Goal: Communication & Community: Participate in discussion

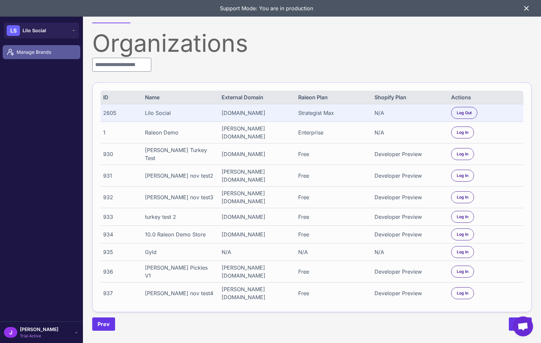
click at [39, 55] on span "Manage Brands" at bounding box center [46, 51] width 58 height 7
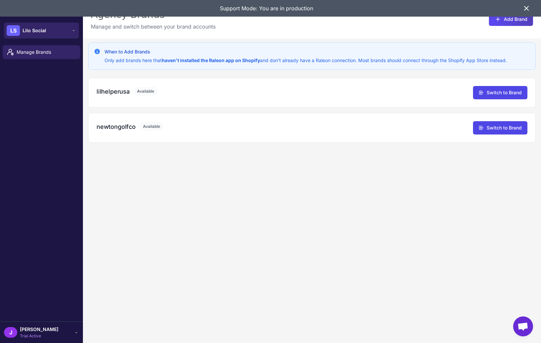
click at [64, 38] on button "LS Lilo Social" at bounding box center [41, 31] width 75 height 16
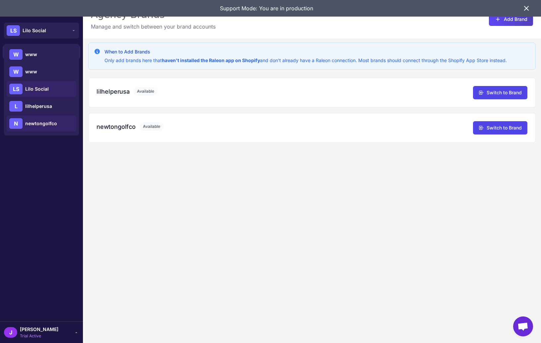
drag, startPoint x: 62, startPoint y: 29, endPoint x: 39, endPoint y: 120, distance: 93.5
click at [39, 42] on div "LS Lilo Social W www W www LS Lilo Social L lilhelperusa N newtongolfco" at bounding box center [41, 31] width 83 height 24
click at [39, 120] on span "newtongolfco" at bounding box center [41, 123] width 32 height 7
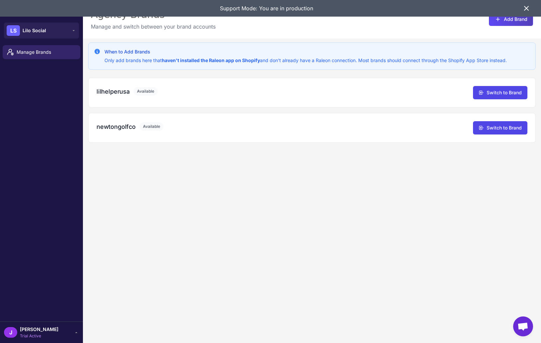
click at [533, 5] on div "Support Mode: You are in production" at bounding box center [270, 8] width 541 height 17
click at [525, 9] on icon at bounding box center [527, 8] width 8 height 8
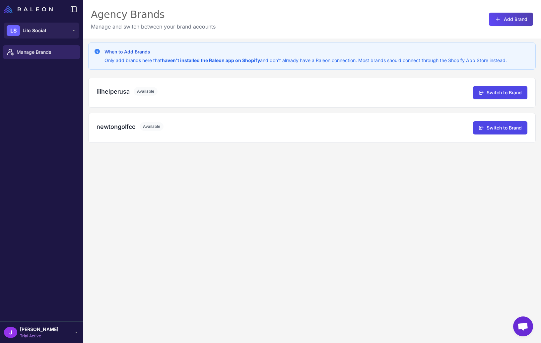
click at [43, 43] on ul "Manage Brands" at bounding box center [41, 51] width 83 height 19
click at [42, 31] on span "Lilo Social" at bounding box center [35, 30] width 24 height 7
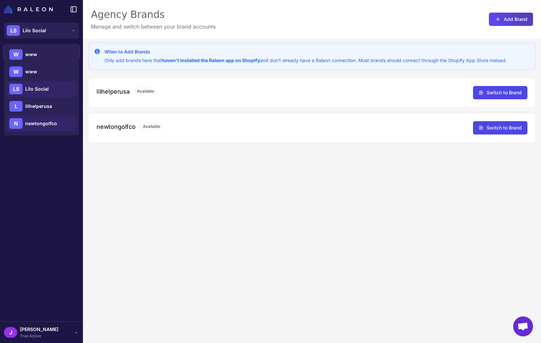
click at [46, 121] on span "newtongolfco" at bounding box center [41, 123] width 32 height 7
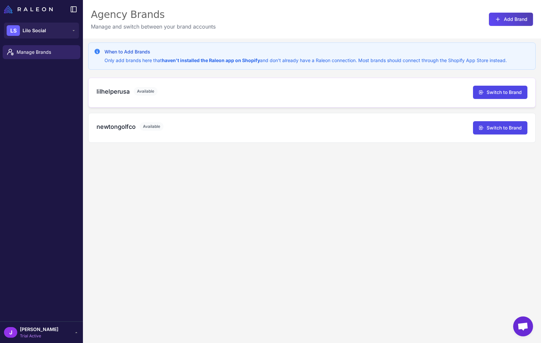
drag, startPoint x: 106, startPoint y: 160, endPoint x: 104, endPoint y: 96, distance: 64.8
click at [106, 160] on div "When to Add Brands Only add brands here that haven't installed the Raleon app o…" at bounding box center [312, 209] width 458 height 343
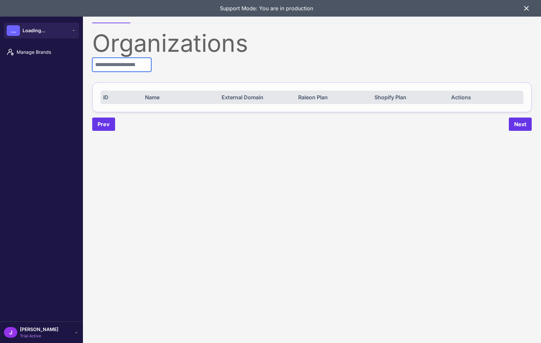
click at [116, 62] on input "text" at bounding box center [121, 65] width 59 height 14
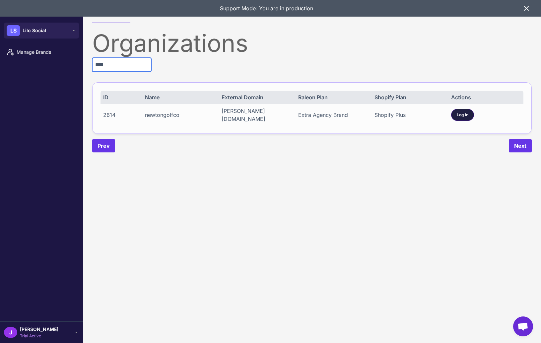
type input "****"
click at [458, 114] on span "Log In" at bounding box center [463, 115] width 12 height 6
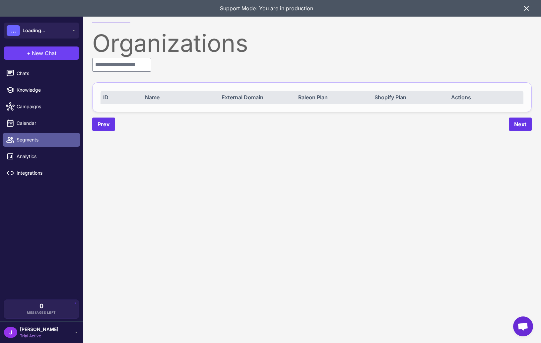
click at [21, 138] on span "Segments" at bounding box center [46, 139] width 58 height 7
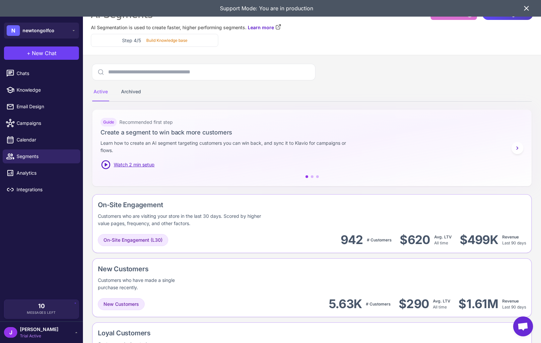
click at [528, 10] on icon at bounding box center [527, 8] width 8 height 8
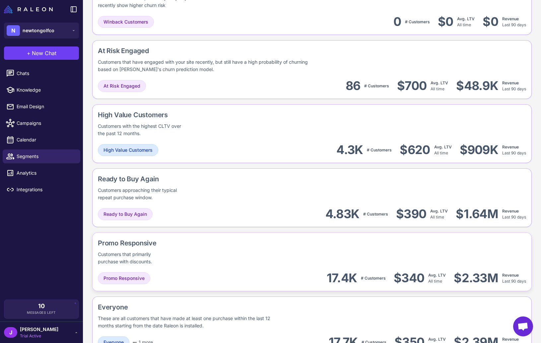
scroll to position [496, 0]
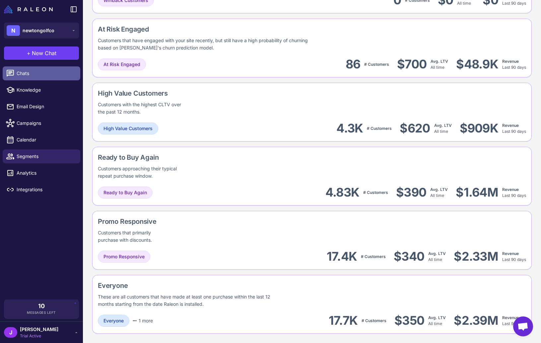
click at [37, 72] on span "Chats" at bounding box center [46, 73] width 58 height 7
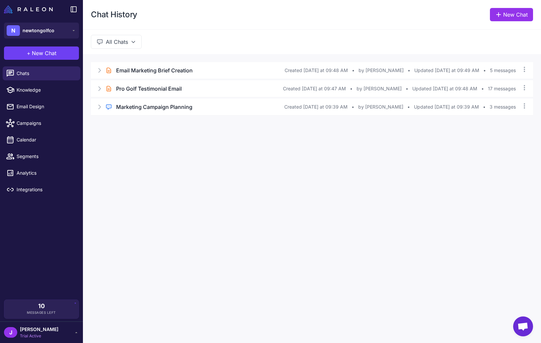
click at [221, 145] on div "Chat History New Chat All Chats Brief Chat Email Marketing Brief Creation Creat…" at bounding box center [312, 171] width 458 height 343
click at [100, 88] on icon at bounding box center [100, 89] width 2 height 4
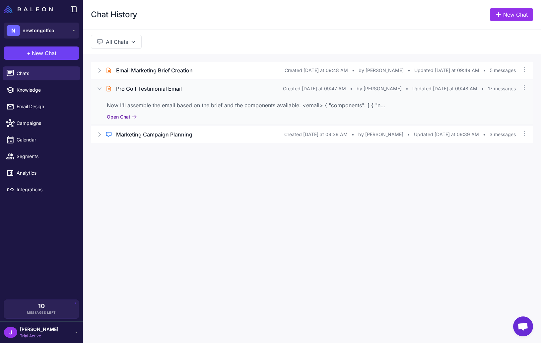
click at [119, 118] on button "Open Chat" at bounding box center [122, 116] width 30 height 7
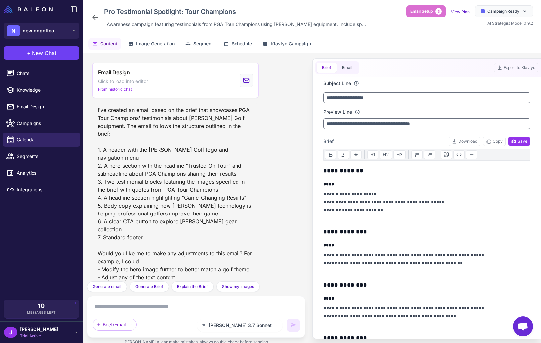
scroll to position [448, 0]
click at [347, 67] on button "Email" at bounding box center [347, 68] width 21 height 10
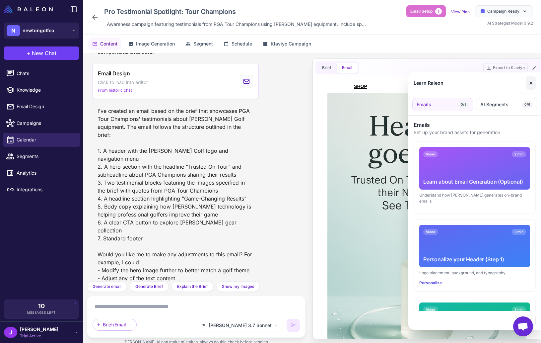
scroll to position [0, 0]
click at [532, 86] on button "✕" at bounding box center [531, 82] width 10 height 13
click at [531, 82] on button "✕" at bounding box center [531, 82] width 10 height 13
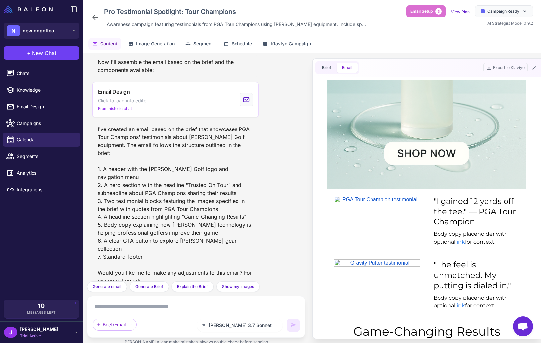
scroll to position [428, 0]
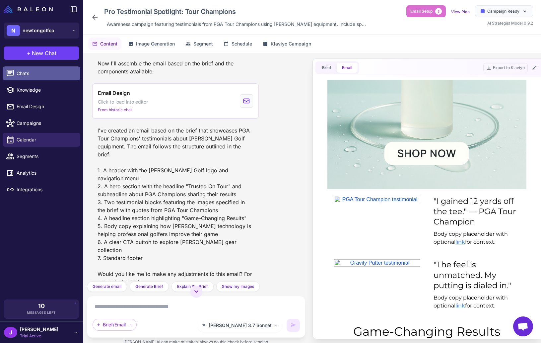
click at [17, 76] on span "Chats" at bounding box center [46, 73] width 58 height 7
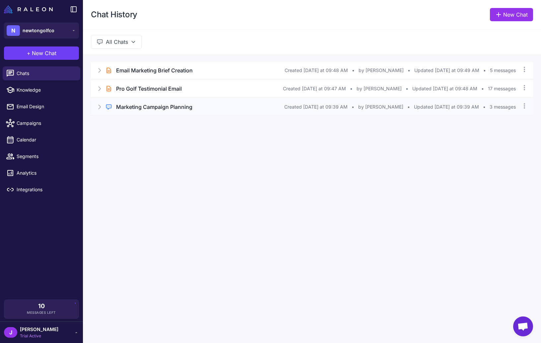
click at [97, 106] on icon at bounding box center [99, 107] width 7 height 7
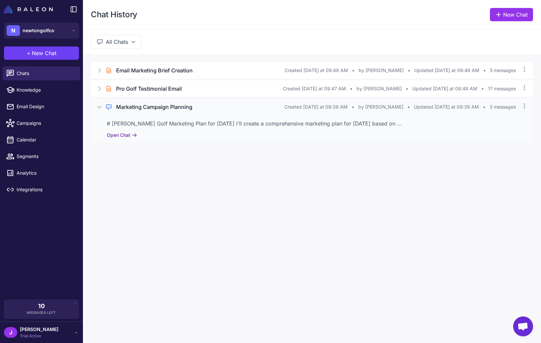
click at [119, 133] on button "Open Chat" at bounding box center [122, 134] width 30 height 7
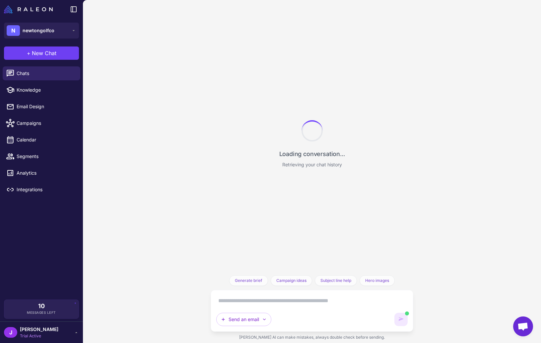
scroll to position [139, 0]
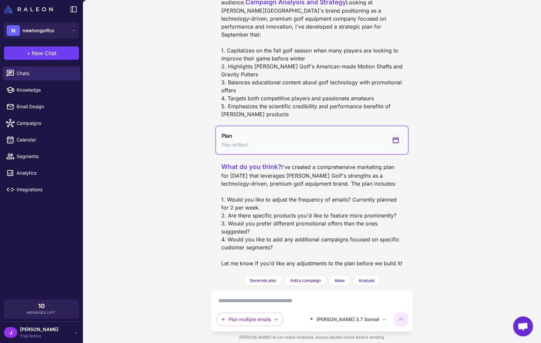
click at [258, 126] on button "Plan Plan artifact" at bounding box center [312, 140] width 192 height 28
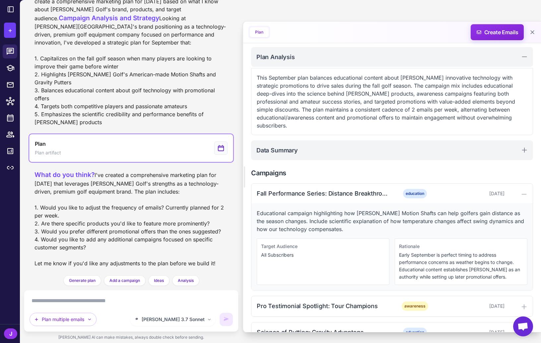
scroll to position [0, 0]
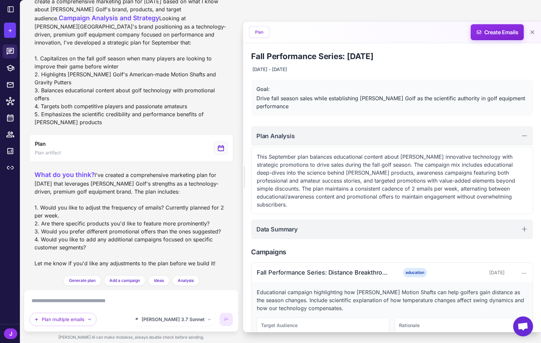
click at [126, 190] on div "What do you think? I've created a comprehensive marketing plan for September 20…" at bounding box center [131, 218] width 193 height 97
